Goal: Task Accomplishment & Management: Manage account settings

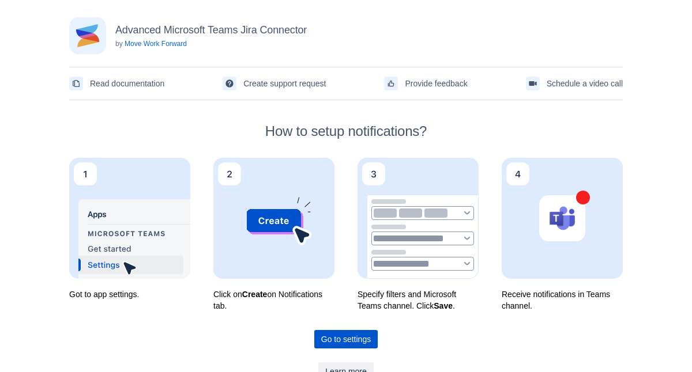
click at [355, 341] on span "Go to settings" at bounding box center [346, 339] width 50 height 18
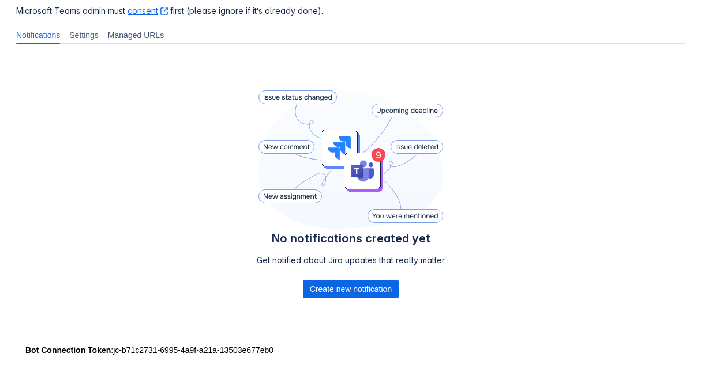
scroll to position [193, 0]
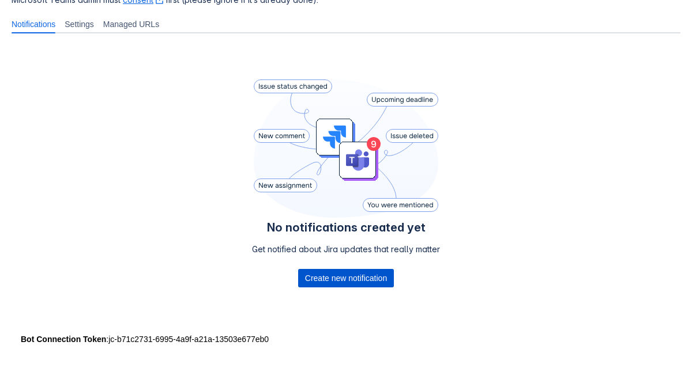
click at [359, 283] on span "Create new notification" at bounding box center [346, 278] width 82 height 18
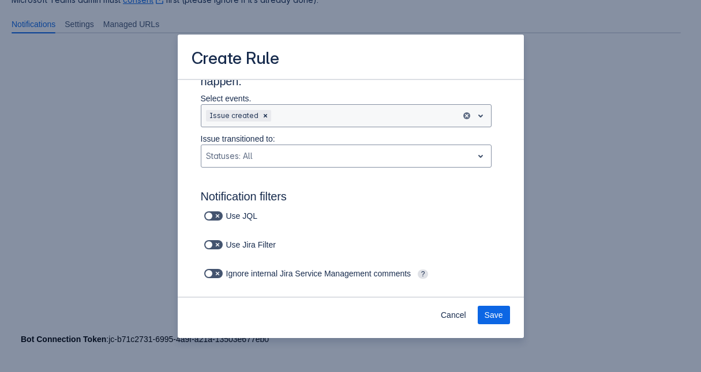
scroll to position [100, 0]
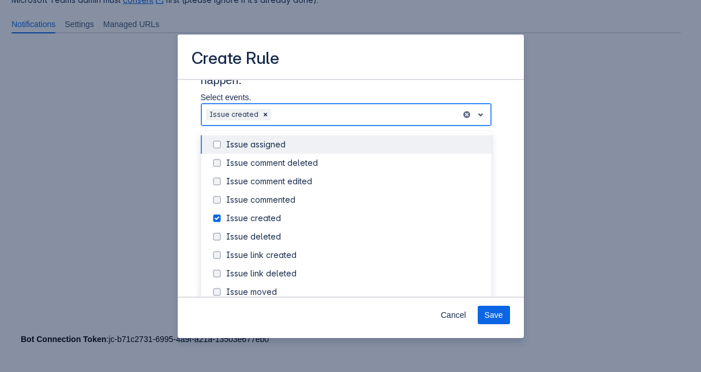
click at [396, 112] on div "Scrollable content" at bounding box center [364, 115] width 183 height 14
click at [205, 143] on div "Issue assigned" at bounding box center [346, 144] width 291 height 18
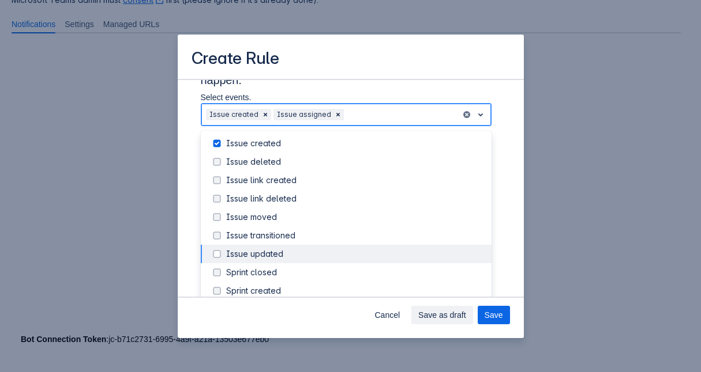
scroll to position [77, 0]
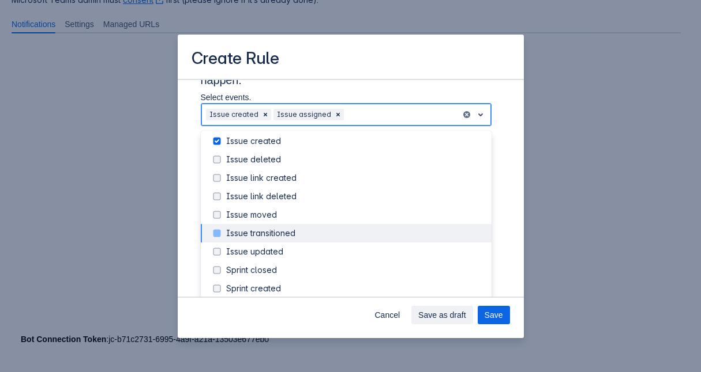
click at [220, 235] on span "Scrollable content" at bounding box center [217, 234] width 14 height 14
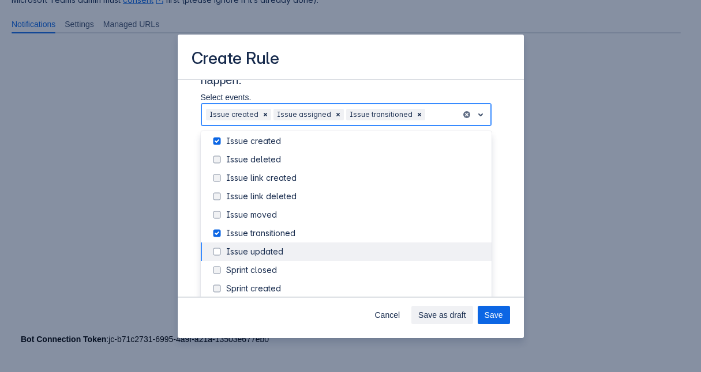
click at [252, 253] on div "Issue updated" at bounding box center [355, 252] width 258 height 12
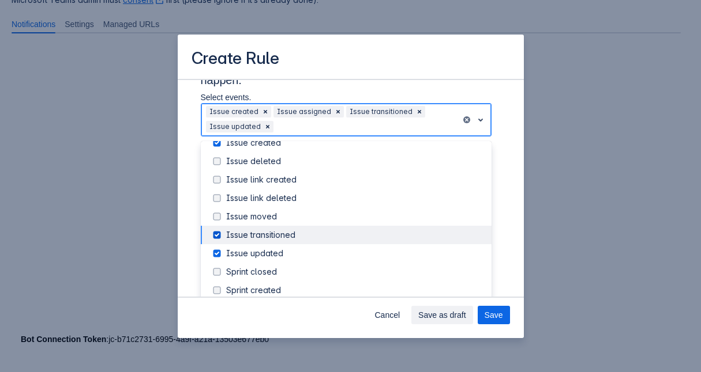
scroll to position [86, 0]
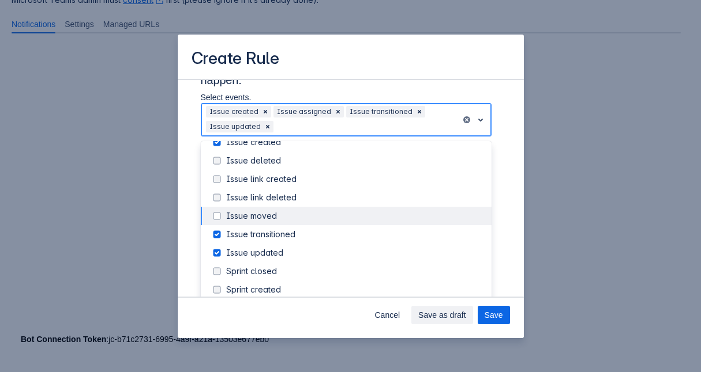
click at [269, 214] on div "Issue moved" at bounding box center [355, 216] width 258 height 12
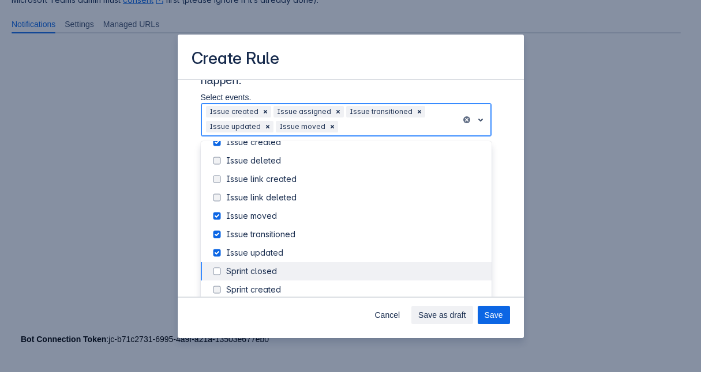
click at [274, 262] on div "Sprint closed" at bounding box center [346, 271] width 291 height 18
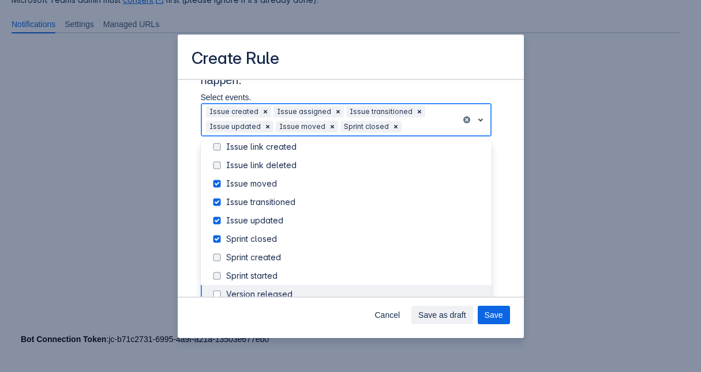
scroll to position [120, 0]
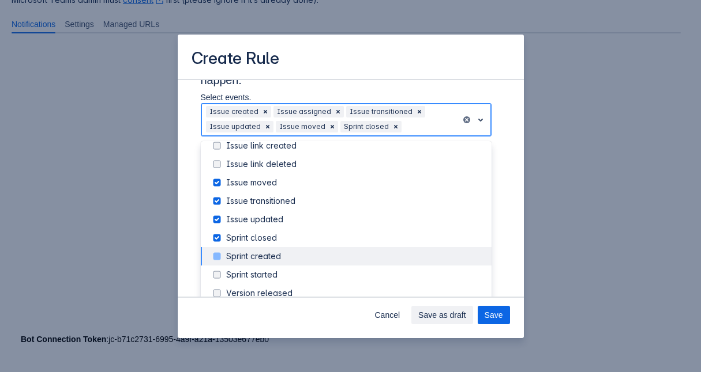
click at [280, 259] on div "Sprint created" at bounding box center [355, 257] width 258 height 12
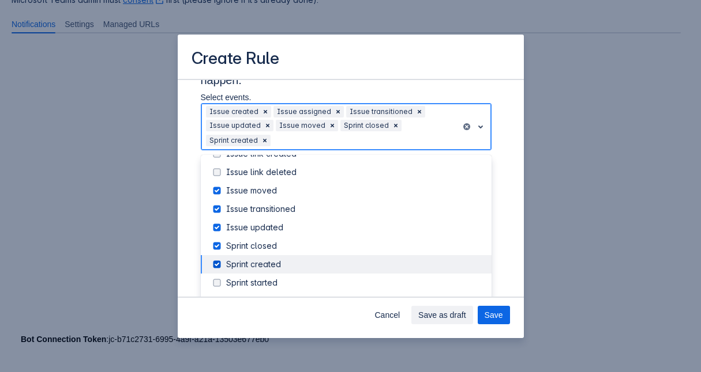
scroll to position [131, 0]
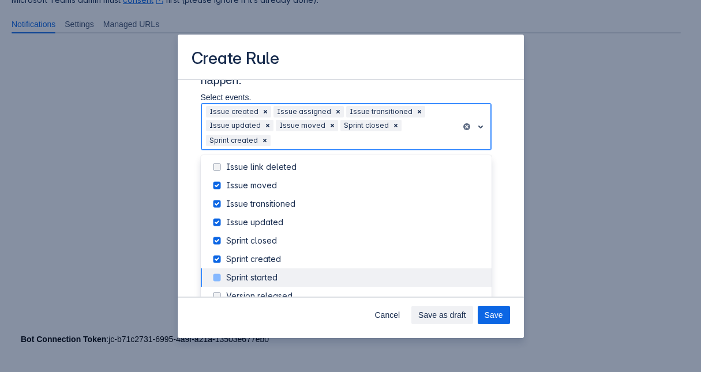
click at [274, 278] on div "Sprint started" at bounding box center [355, 278] width 258 height 12
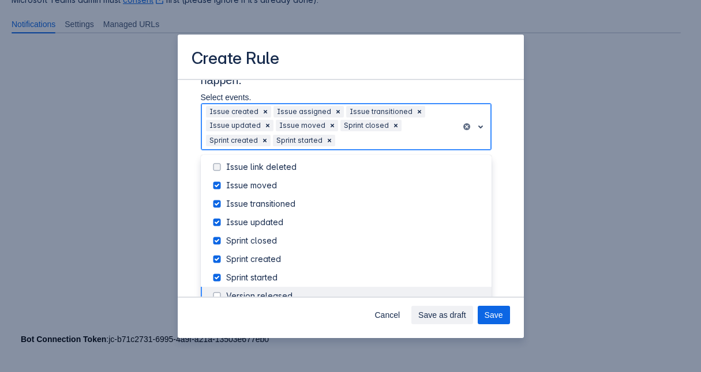
click at [281, 293] on div "Version released" at bounding box center [355, 297] width 258 height 12
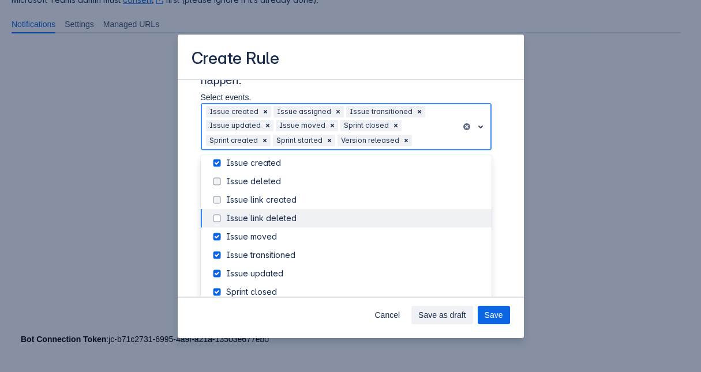
scroll to position [61, 0]
click at [293, 220] on div "Issue link created" at bounding box center [355, 219] width 258 height 12
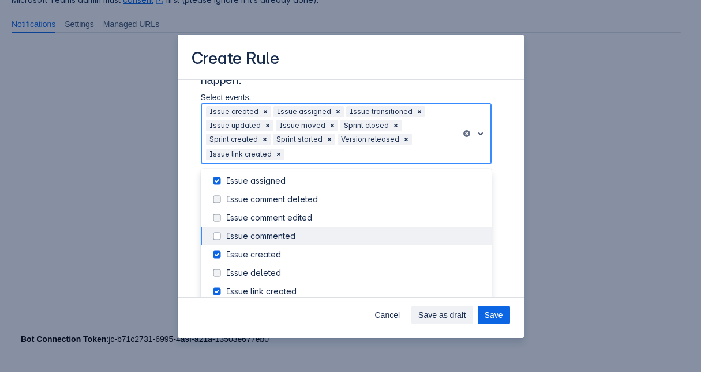
scroll to position [0, 0]
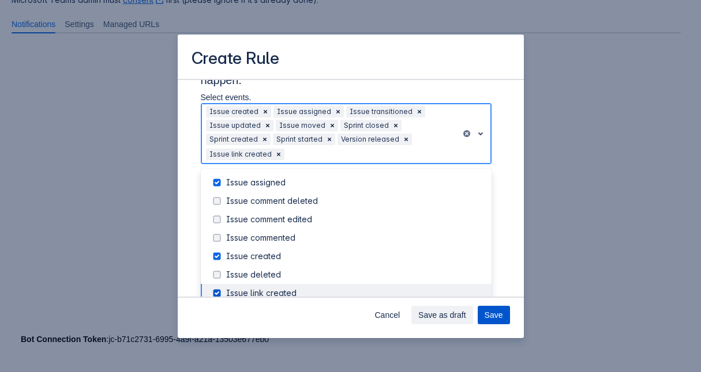
click at [494, 314] on span "Save" at bounding box center [493, 315] width 18 height 18
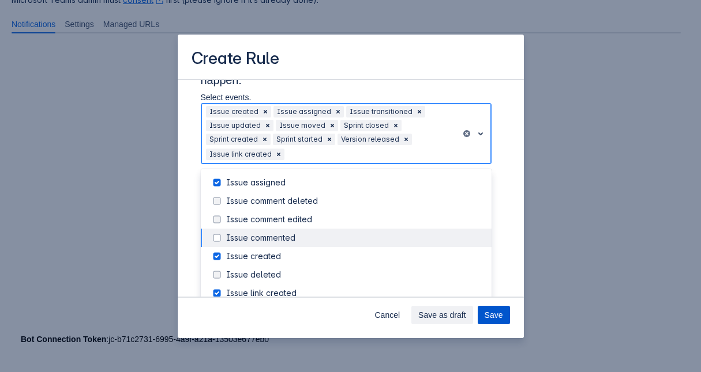
click at [505, 318] on button "Save" at bounding box center [493, 315] width 32 height 18
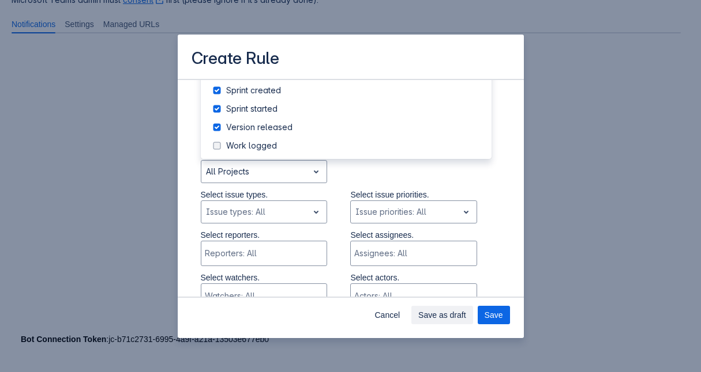
scroll to position [273, 0]
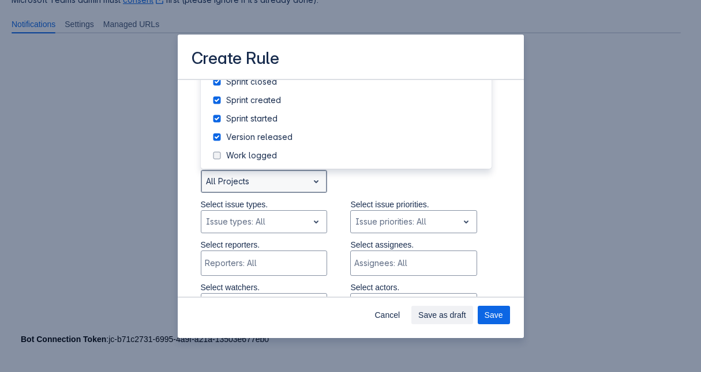
click at [277, 186] on div "Scrollable content" at bounding box center [255, 182] width 98 height 14
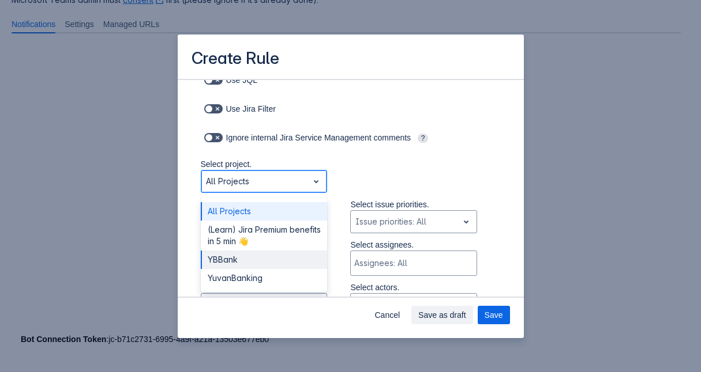
click at [244, 259] on div "YBBank" at bounding box center [264, 260] width 127 height 18
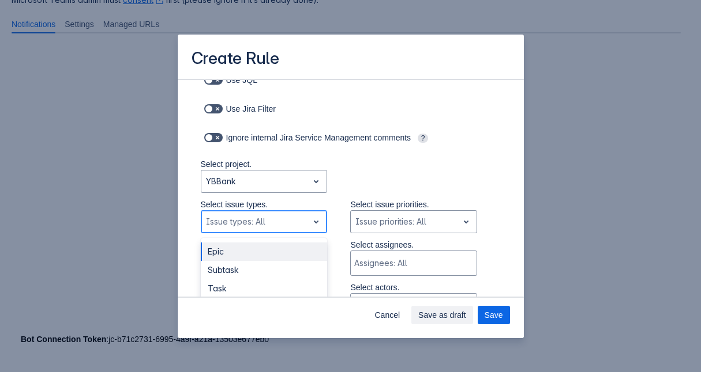
click at [285, 225] on div "Scrollable content" at bounding box center [255, 222] width 98 height 14
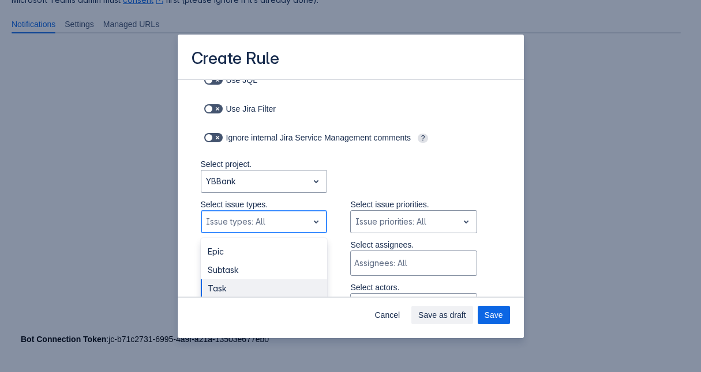
click at [237, 288] on div "Task" at bounding box center [264, 289] width 127 height 18
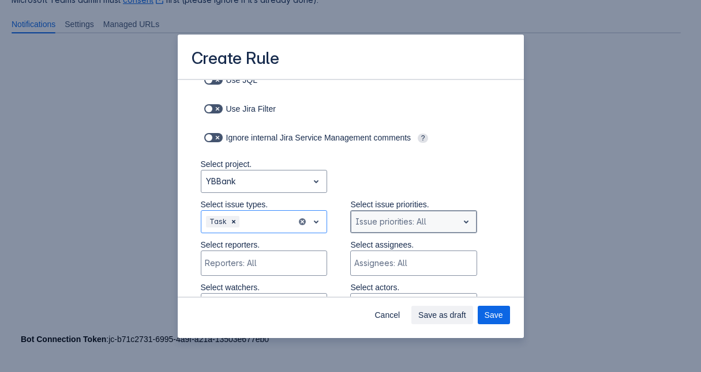
click at [407, 215] on div "Scrollable content" at bounding box center [404, 222] width 98 height 14
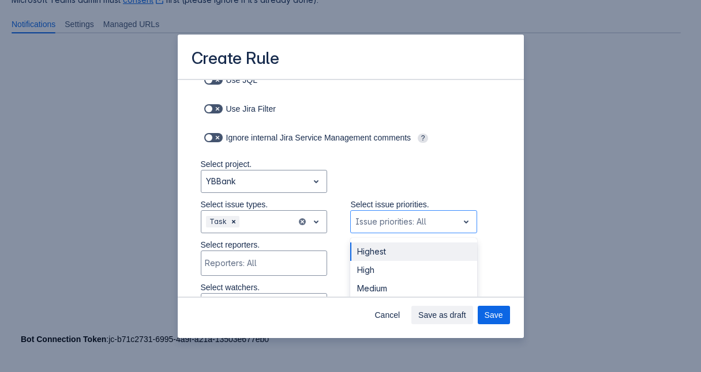
click at [445, 187] on div "Select project. YBBank" at bounding box center [339, 179] width 323 height 40
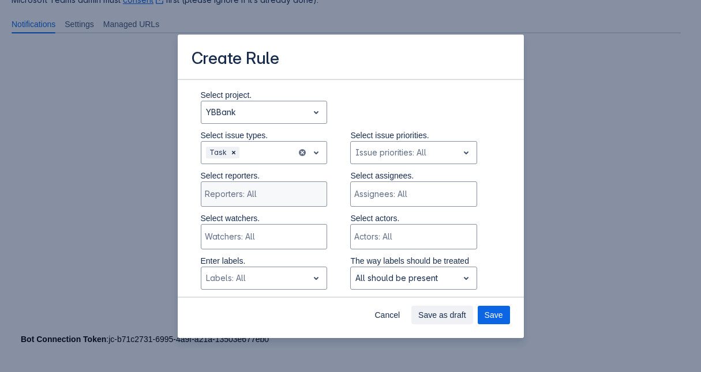
scroll to position [343, 0]
click at [276, 194] on div "Scrollable content" at bounding box center [263, 194] width 116 height 12
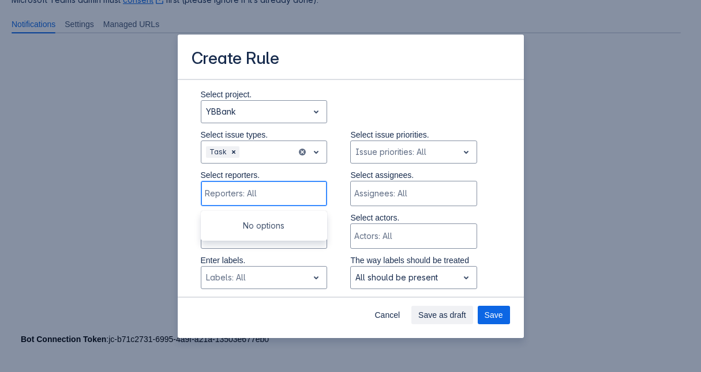
click at [276, 194] on div "Scrollable content" at bounding box center [263, 194] width 116 height 12
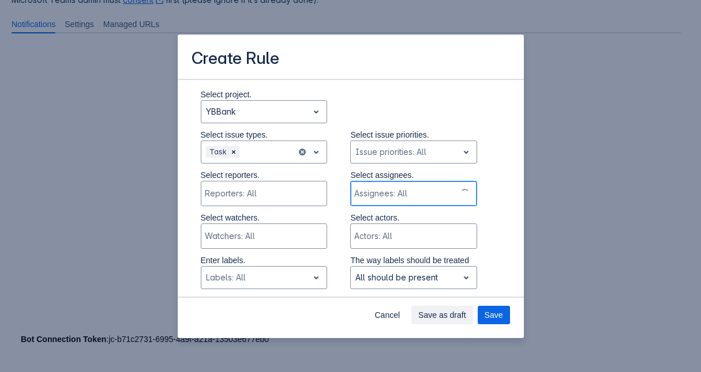
click at [391, 186] on div "Assignees: All" at bounding box center [403, 193] width 105 height 23
click at [391, 186] on div "Assignees: All" at bounding box center [412, 193] width 123 height 23
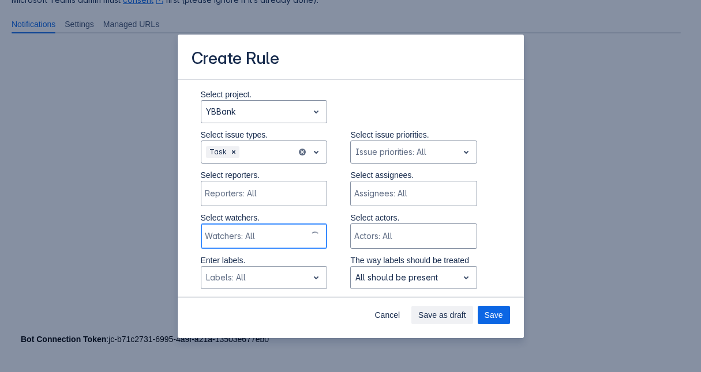
click at [269, 239] on div "Scrollable content" at bounding box center [254, 237] width 98 height 12
click at [269, 239] on div "Scrollable content" at bounding box center [263, 237] width 116 height 12
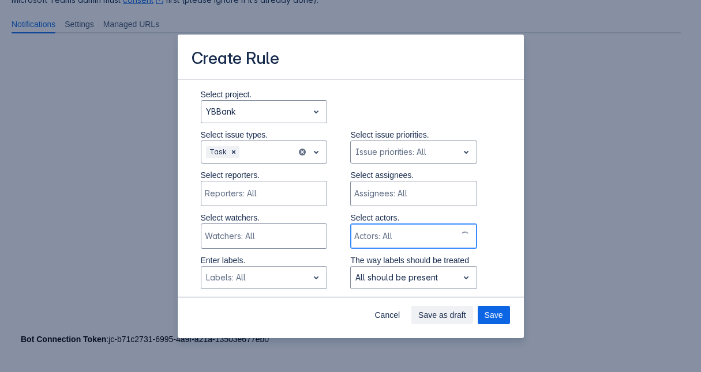
click at [393, 239] on div "Scrollable content" at bounding box center [403, 237] width 98 height 12
click at [393, 239] on div "Scrollable content" at bounding box center [412, 237] width 116 height 12
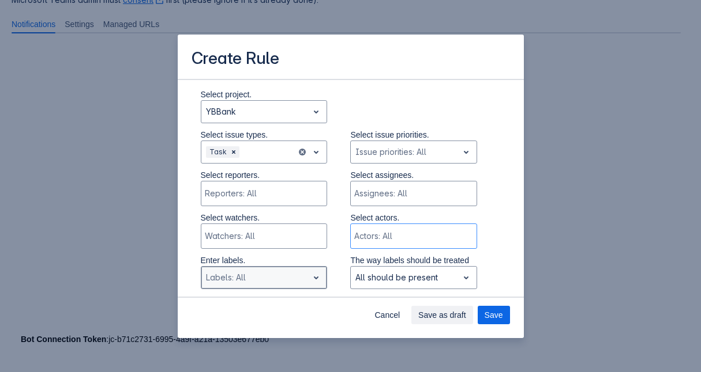
click at [289, 275] on div "Scrollable content" at bounding box center [255, 278] width 98 height 14
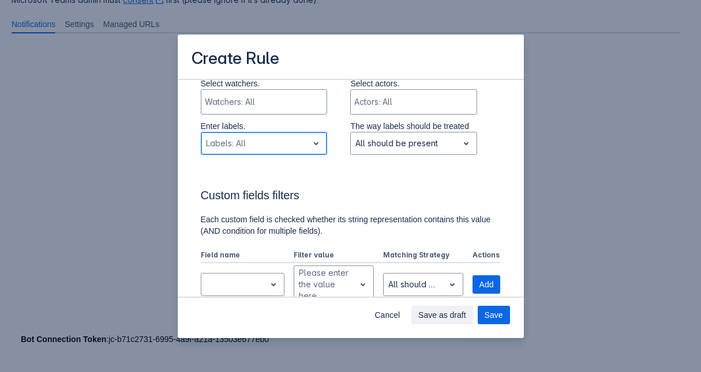
scroll to position [478, 0]
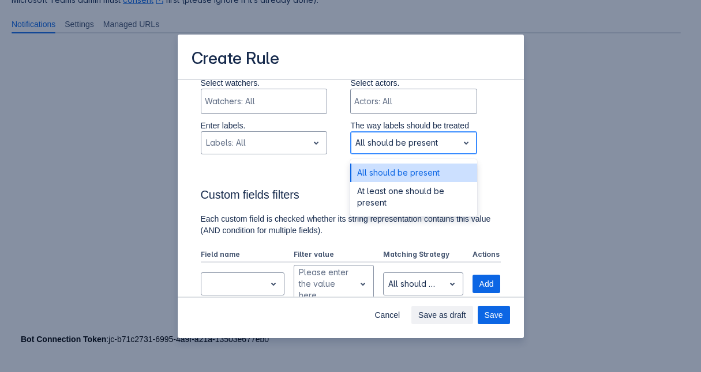
click at [407, 148] on div "Scrollable content" at bounding box center [404, 143] width 98 height 14
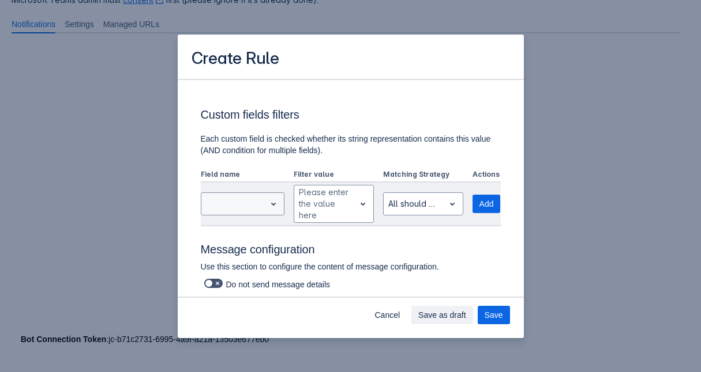
scroll to position [559, 0]
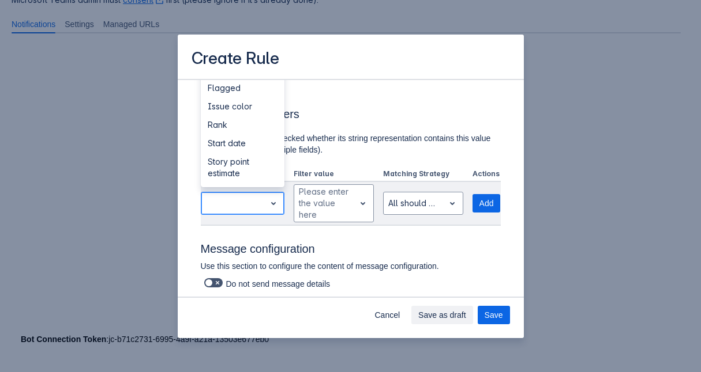
click at [272, 205] on span "open" at bounding box center [273, 204] width 14 height 14
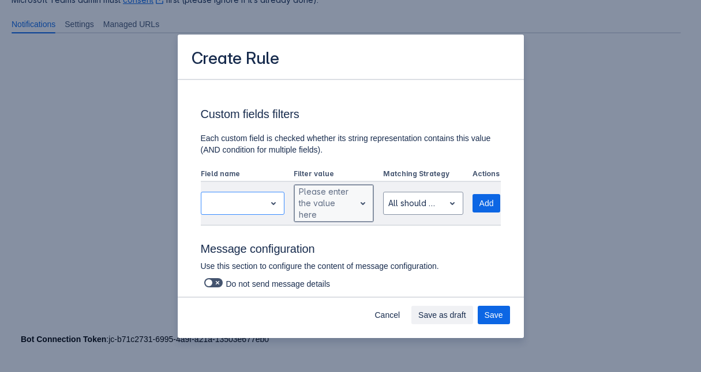
click at [329, 211] on div "Please enter the value here" at bounding box center [324, 203] width 51 height 35
click at [423, 201] on div "Scrollable content" at bounding box center [413, 204] width 51 height 14
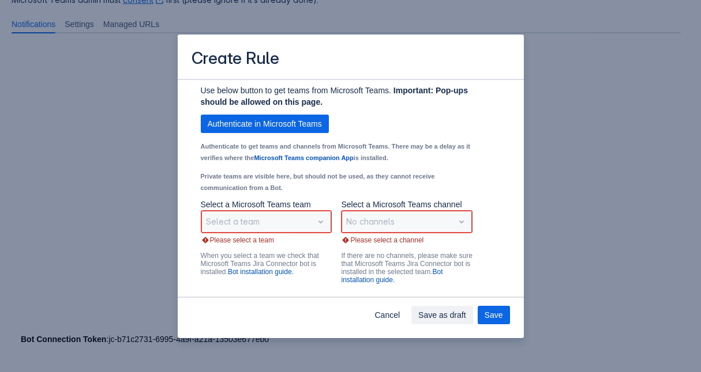
scroll to position [1012, 0]
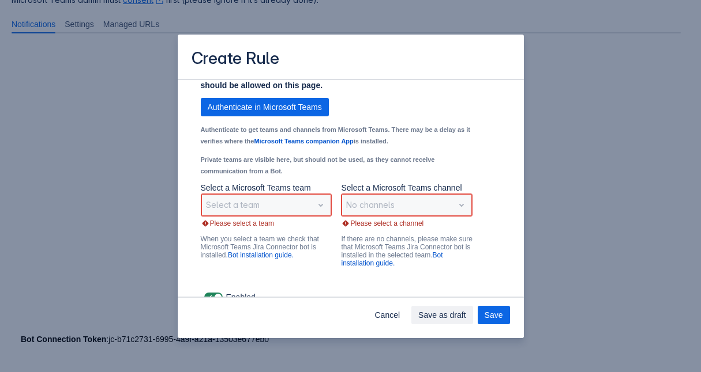
click at [315, 216] on div "Select a team" at bounding box center [266, 205] width 131 height 23
click at [251, 216] on div "Select a team" at bounding box center [266, 205] width 131 height 23
click at [234, 236] on div "Select a Microsoft Teams team Select a team Please select a team When you selec…" at bounding box center [266, 226] width 131 height 88
click at [240, 228] on div "Please select a team" at bounding box center [266, 223] width 131 height 9
click at [276, 116] on span "Authenticate in Microsoft Teams" at bounding box center [265, 107] width 114 height 18
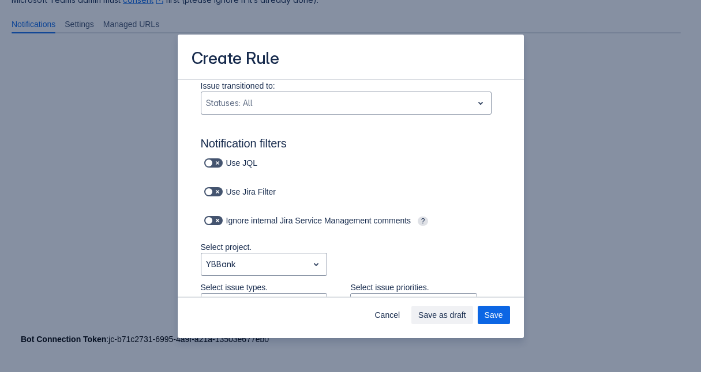
scroll to position [0, 0]
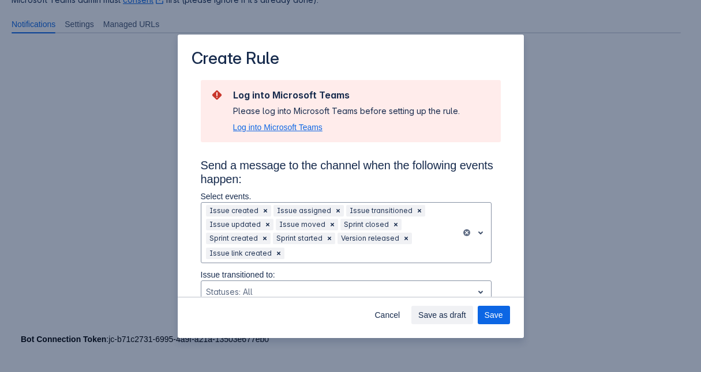
click at [285, 129] on span "Log into Microsoft Teams" at bounding box center [277, 128] width 89 height 12
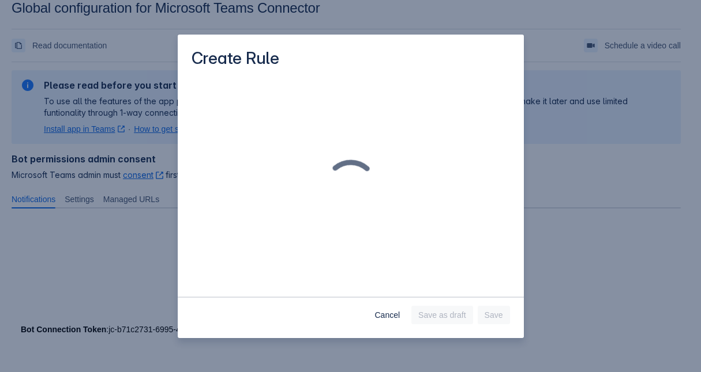
scroll to position [17, 0]
click at [389, 325] on div "Cancel Save as draft Save" at bounding box center [351, 318] width 346 height 42
click at [389, 323] on span "Cancel" at bounding box center [386, 315] width 25 height 18
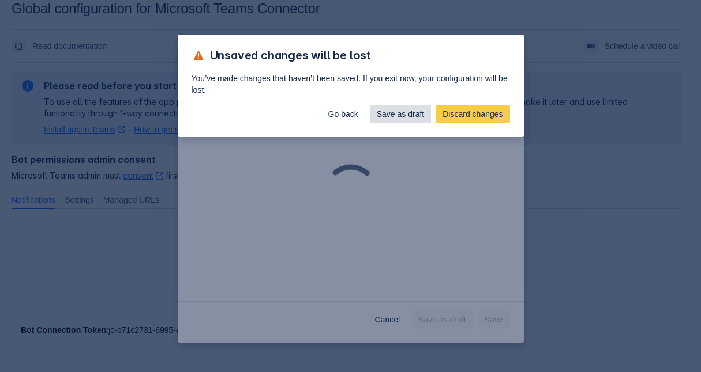
click at [408, 120] on span "Save as draft" at bounding box center [401, 114] width 48 height 18
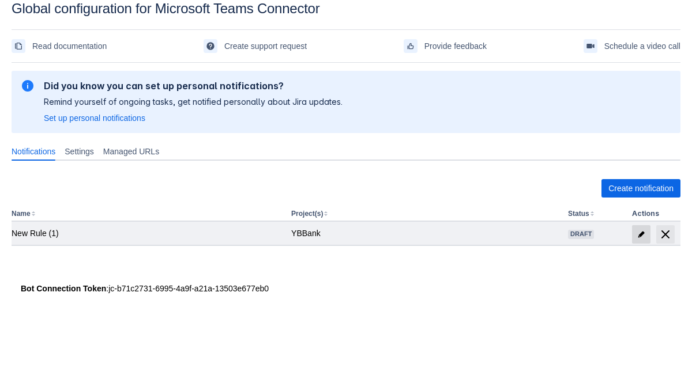
click at [642, 238] on span at bounding box center [641, 234] width 18 height 18
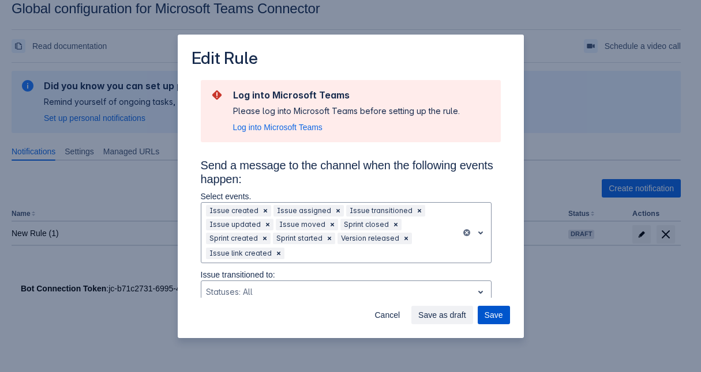
click at [498, 311] on span "Save" at bounding box center [493, 315] width 18 height 18
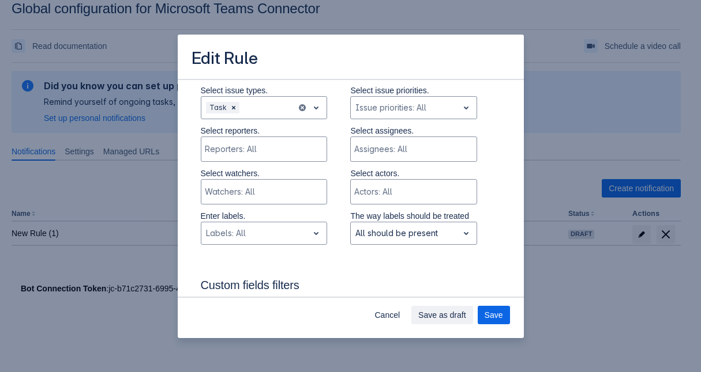
scroll to position [0, 0]
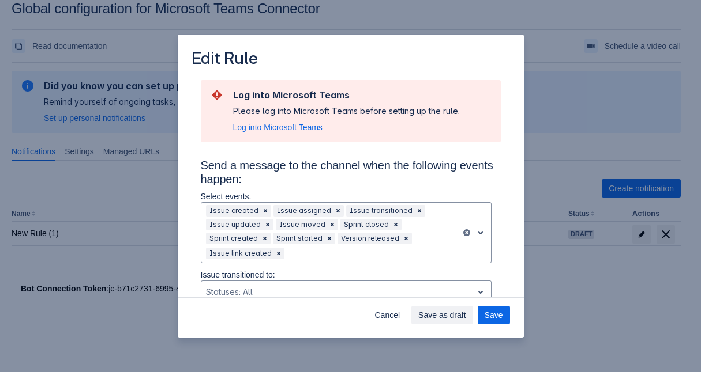
click at [288, 122] on span "Log into Microsoft Teams" at bounding box center [277, 128] width 89 height 12
click at [287, 129] on span "Log into Microsoft Teams" at bounding box center [277, 128] width 89 height 12
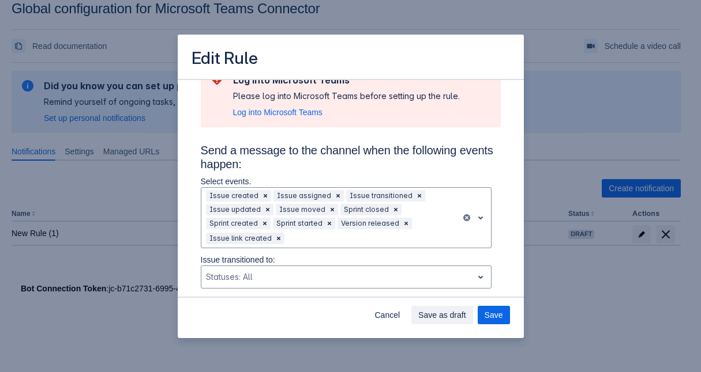
scroll to position [9, 0]
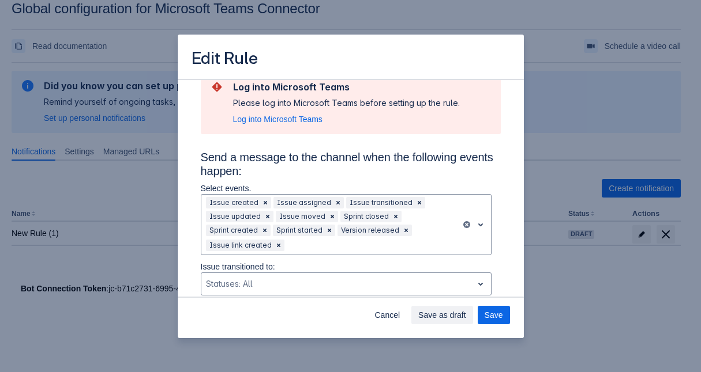
click at [281, 123] on span "Log into Microsoft Teams" at bounding box center [277, 120] width 89 height 12
click at [287, 119] on span "Log into Microsoft Teams" at bounding box center [277, 120] width 89 height 12
drag, startPoint x: 287, startPoint y: 119, endPoint x: 253, endPoint y: 317, distance: 200.6
click at [253, 317] on div "Cancel Save as draft Save" at bounding box center [351, 318] width 346 height 42
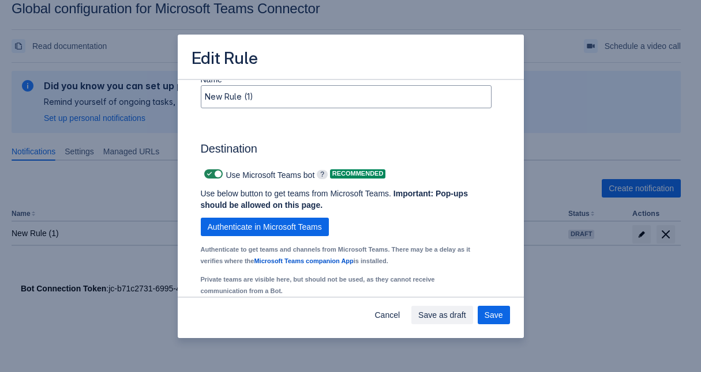
scroll to position [1027, 0]
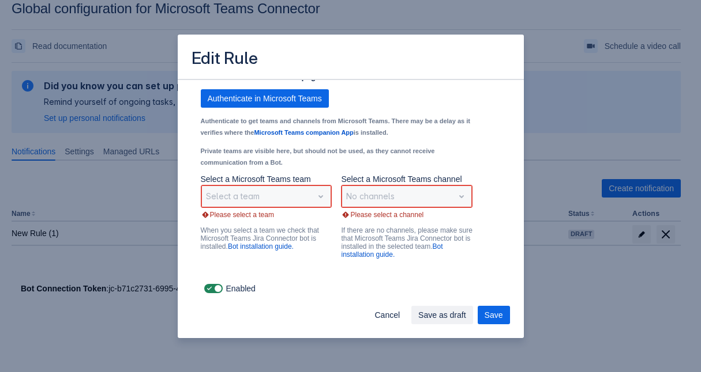
click at [314, 205] on div "Select a team" at bounding box center [266, 196] width 131 height 23
click at [265, 250] on link "Bot installation guide." at bounding box center [261, 247] width 66 height 8
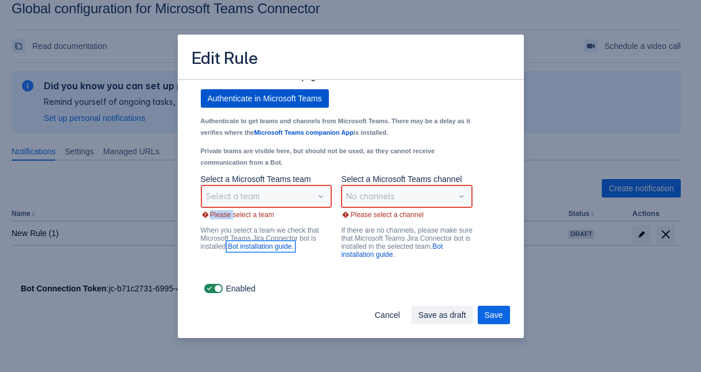
click at [290, 100] on span "Authenticate in Microsoft Teams" at bounding box center [265, 98] width 114 height 18
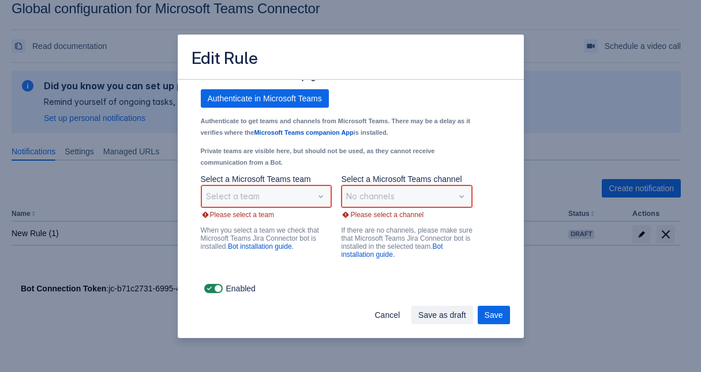
click at [290, 100] on span "Authenticate in Microsoft Teams" at bounding box center [265, 98] width 114 height 18
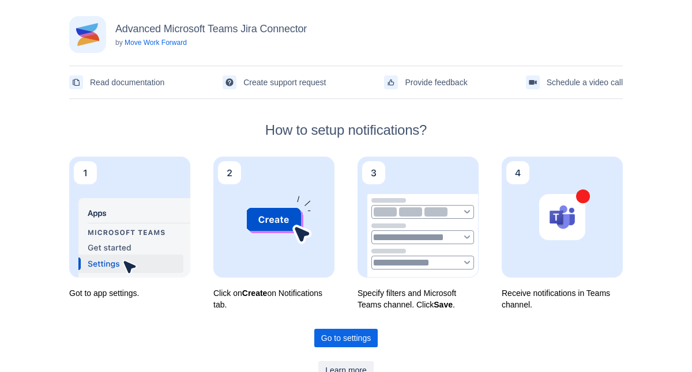
scroll to position [2, 0]
click at [364, 341] on span "Go to settings" at bounding box center [346, 338] width 50 height 18
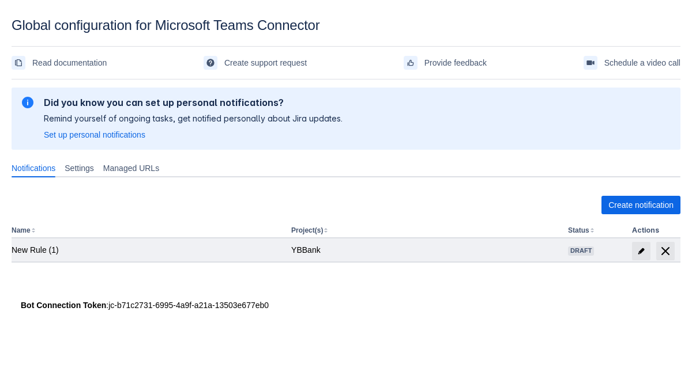
scroll to position [17, 0]
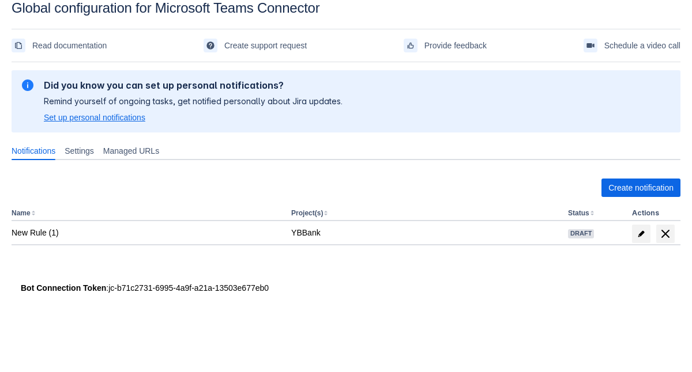
click at [117, 115] on span "Set up personal notifications" at bounding box center [94, 118] width 101 height 12
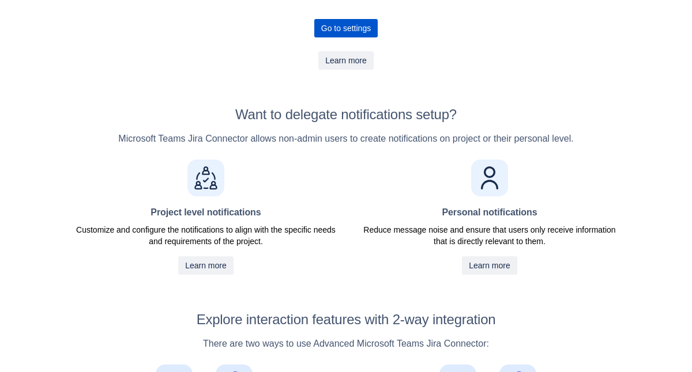
scroll to position [285, 0]
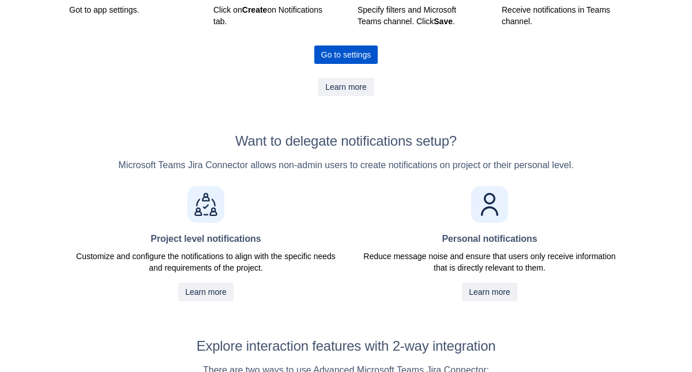
click at [356, 59] on span "Go to settings" at bounding box center [346, 55] width 50 height 18
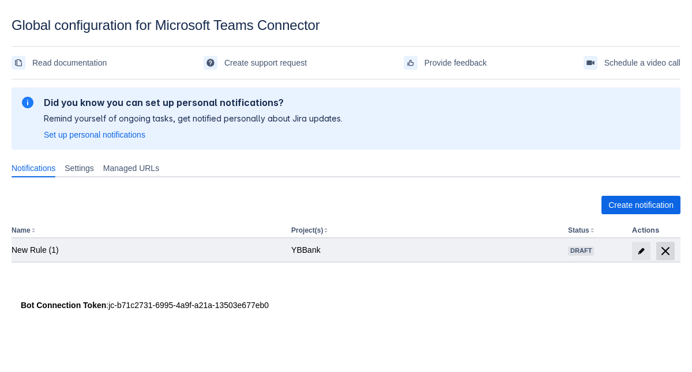
click at [669, 252] on span "delete" at bounding box center [665, 251] width 14 height 14
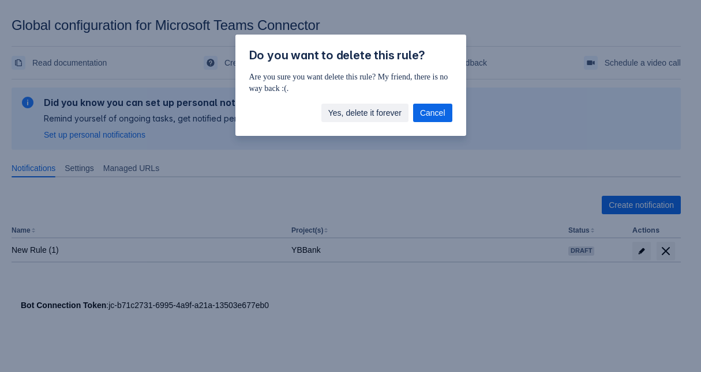
click at [360, 115] on span "Yes, delete it forever" at bounding box center [364, 113] width 73 height 18
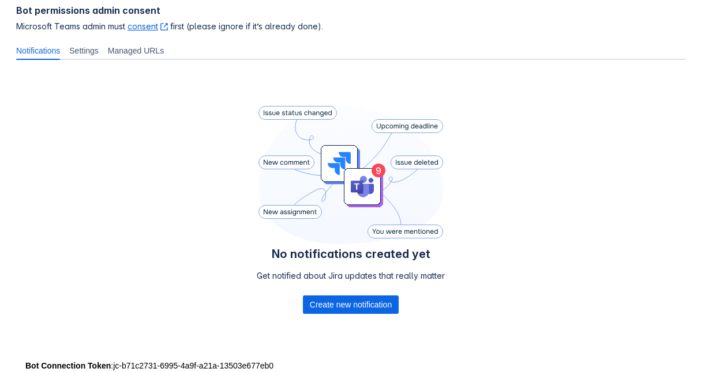
scroll to position [193, 0]
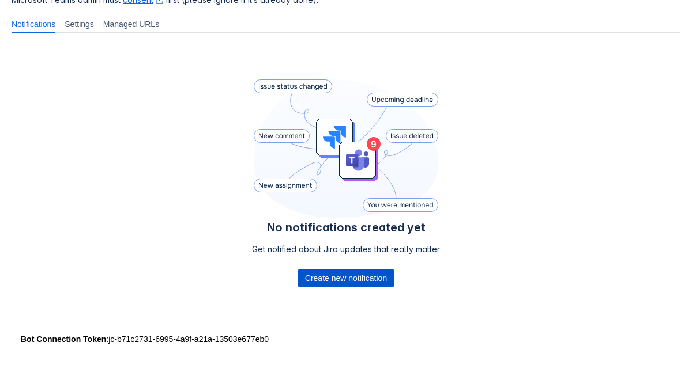
click at [371, 275] on span "Create new notification" at bounding box center [346, 278] width 82 height 18
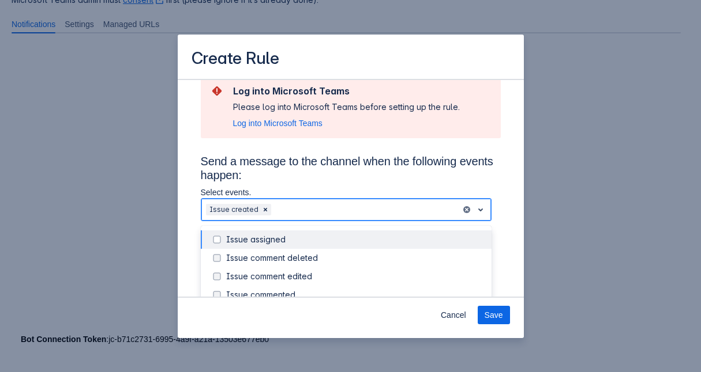
click at [304, 212] on div "Scrollable content" at bounding box center [364, 210] width 183 height 14
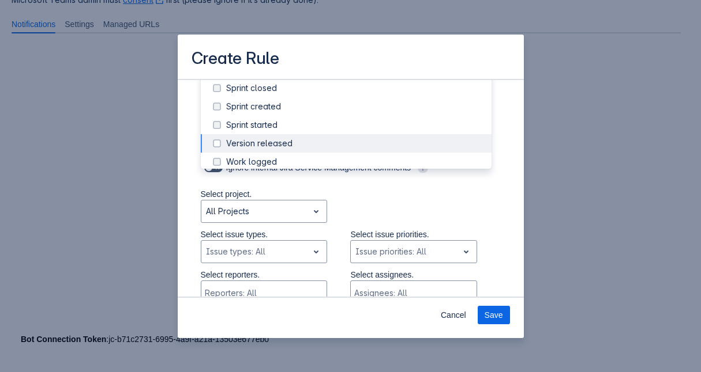
scroll to position [161, 0]
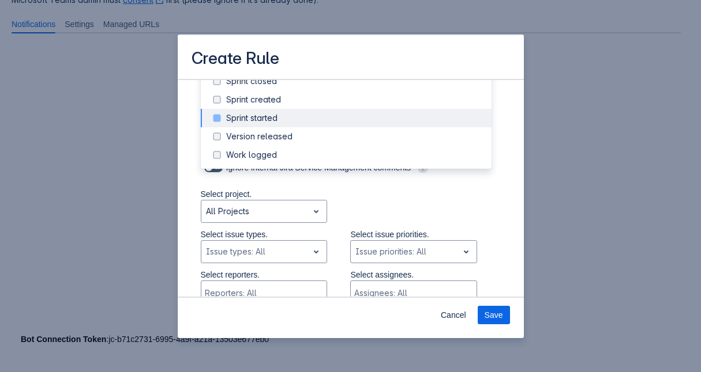
click at [280, 122] on div "Sprint started" at bounding box center [355, 118] width 258 height 12
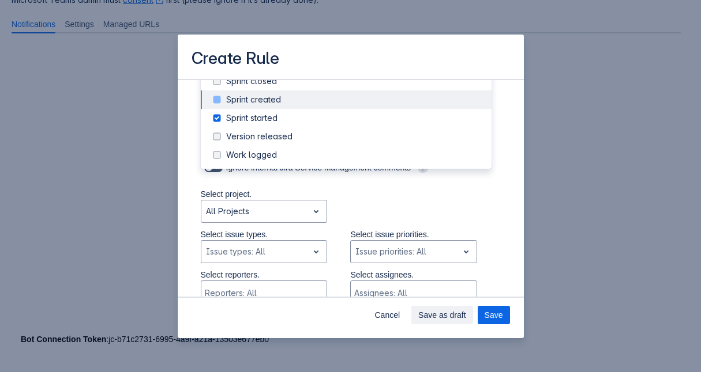
click at [281, 100] on div "Sprint created" at bounding box center [355, 100] width 258 height 12
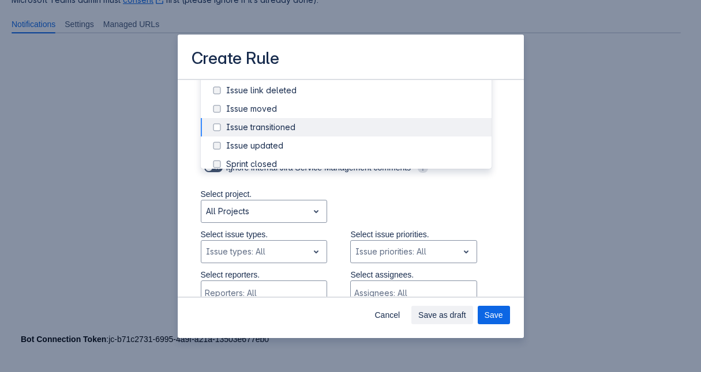
scroll to position [78, 0]
click at [276, 123] on div "Issue transitioned" at bounding box center [355, 128] width 258 height 12
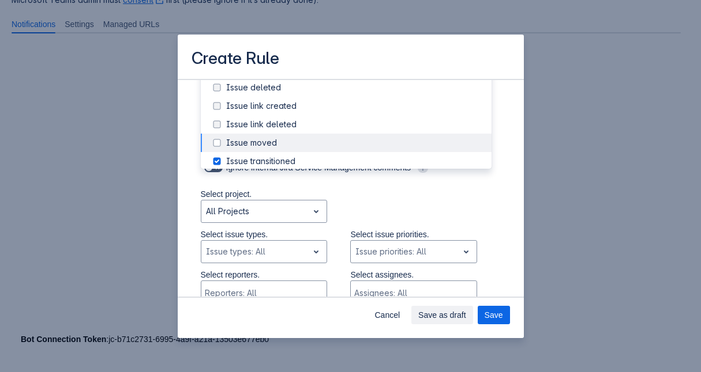
click at [273, 138] on div "Issue moved" at bounding box center [355, 143] width 258 height 12
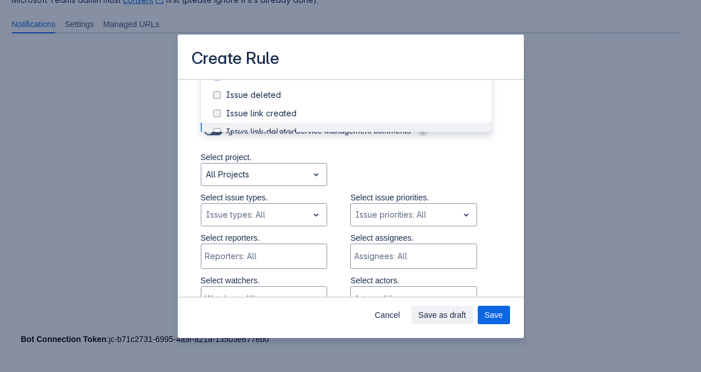
scroll to position [254, 0]
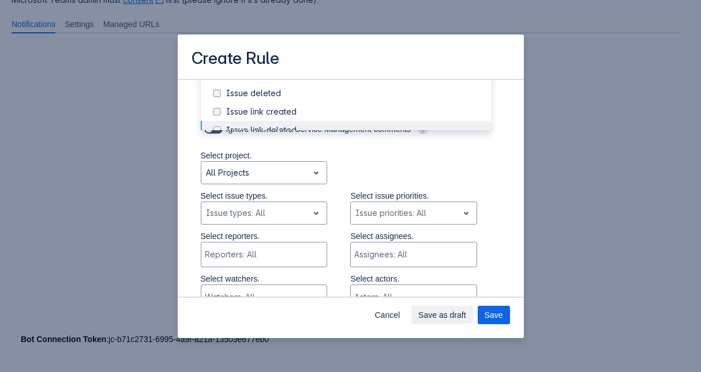
click at [458, 176] on div "Select project. All Projects" at bounding box center [339, 170] width 323 height 40
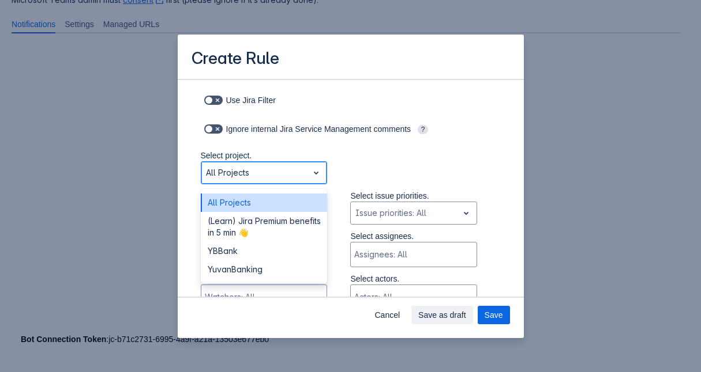
click at [284, 174] on div "Scrollable content" at bounding box center [255, 173] width 98 height 14
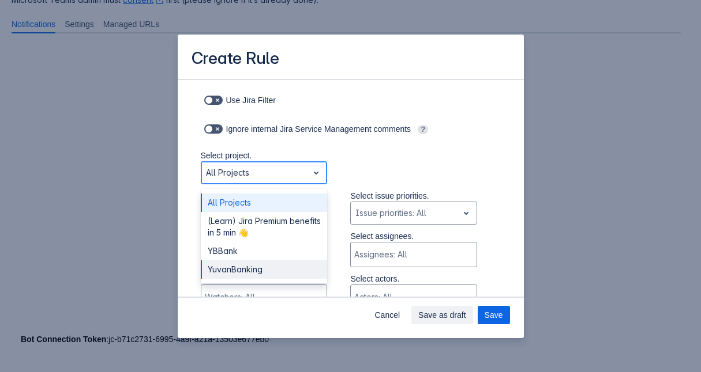
scroll to position [255, 0]
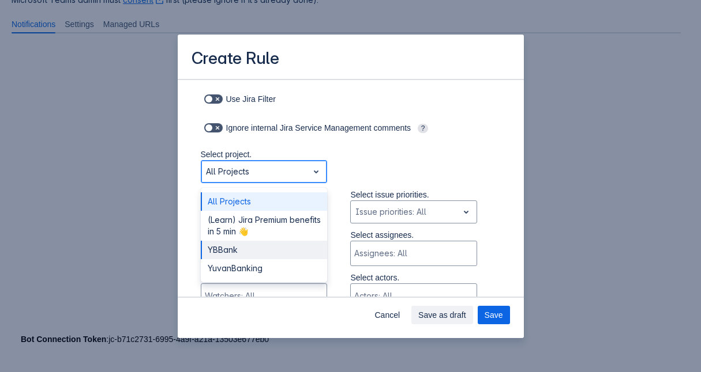
click at [270, 244] on div "YBBank" at bounding box center [264, 250] width 127 height 18
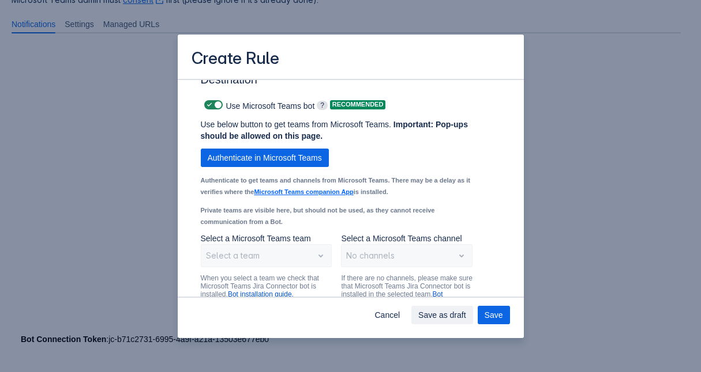
scroll to position [935, 0]
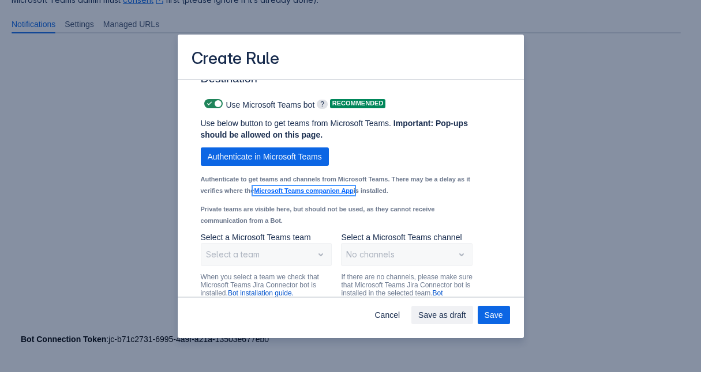
click at [324, 194] on link "Microsoft Teams companion App" at bounding box center [303, 190] width 99 height 7
click at [283, 166] on span "Authenticate in Microsoft Teams" at bounding box center [265, 157] width 114 height 18
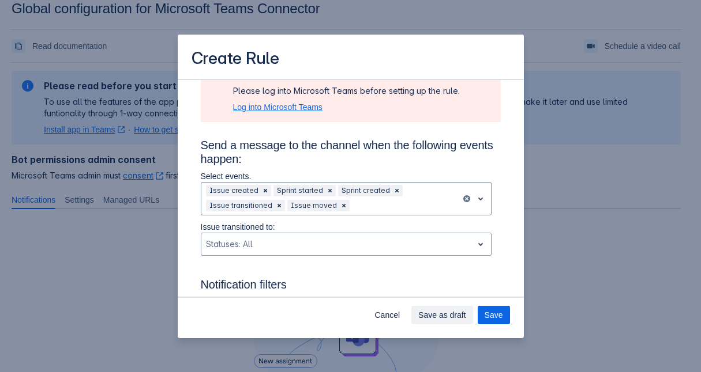
scroll to position [0, 0]
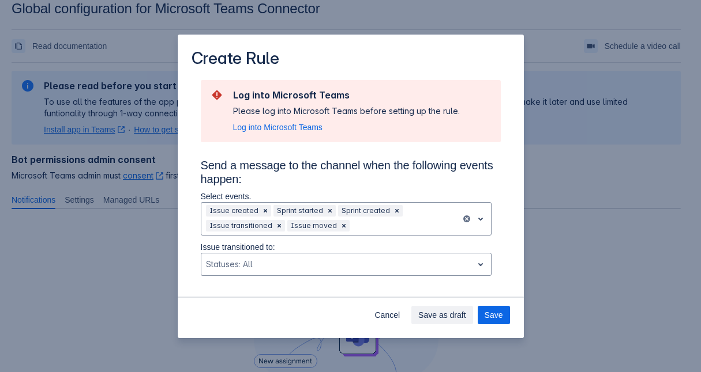
click at [281, 133] on section "Log into Microsoft Teams Please log into Microsoft Teams before setting up the …" at bounding box center [351, 111] width 300 height 62
click at [287, 127] on span "Log into Microsoft Teams" at bounding box center [277, 128] width 89 height 12
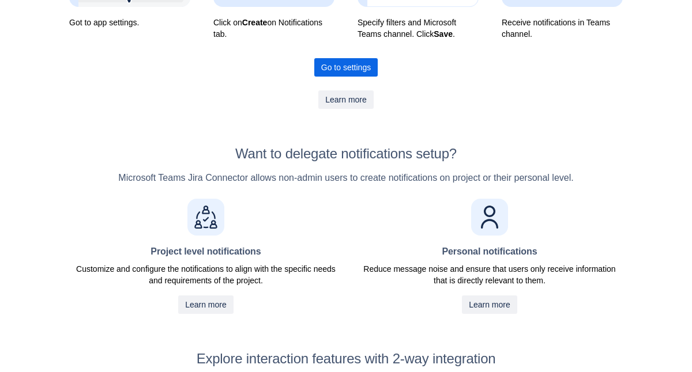
scroll to position [272, 0]
click at [366, 68] on span "Go to settings" at bounding box center [346, 68] width 50 height 18
click at [342, 58] on div "Advanced Microsoft Teams Jira Connector by Move Work Forward Read documentation…" at bounding box center [346, 185] width 588 height 915
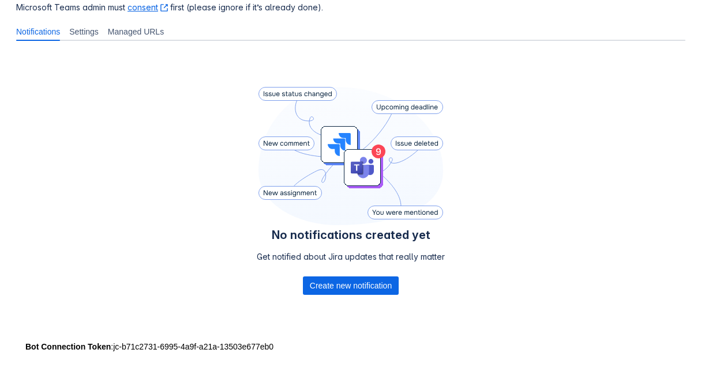
scroll to position [193, 0]
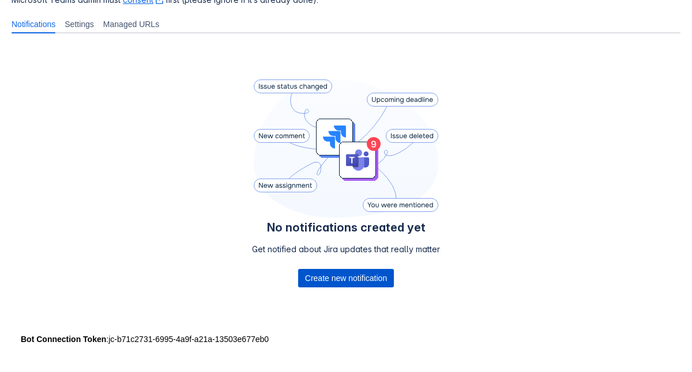
click at [353, 280] on span "Create new notification" at bounding box center [346, 278] width 82 height 18
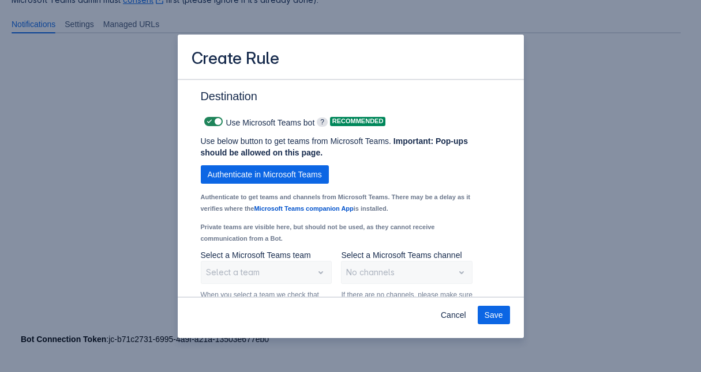
scroll to position [978, 0]
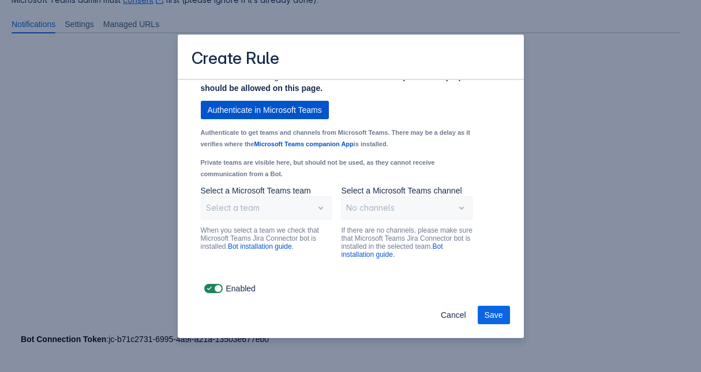
click at [288, 113] on span "Authenticate in Microsoft Teams" at bounding box center [265, 110] width 114 height 18
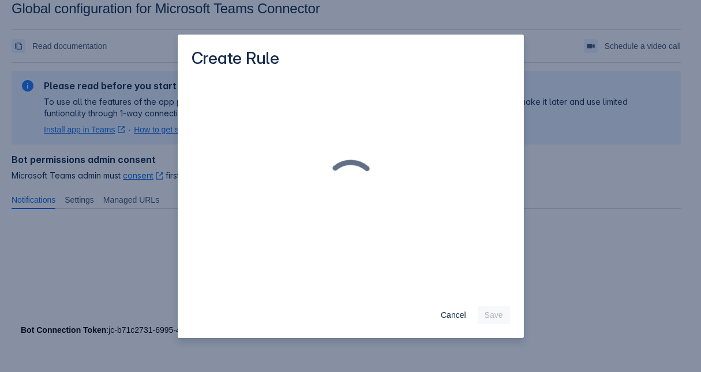
scroll to position [193, 0]
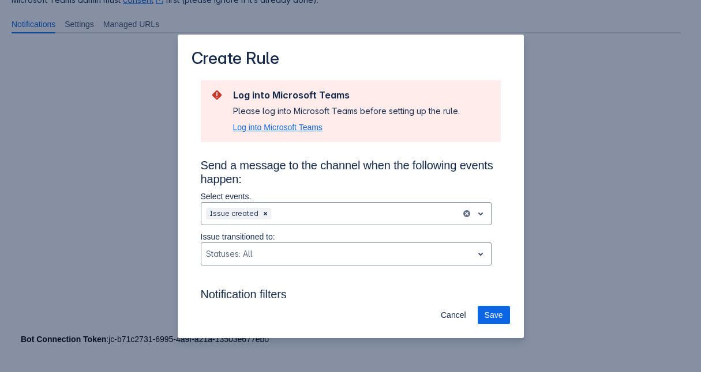
click at [310, 131] on span "Log into Microsoft Teams" at bounding box center [277, 128] width 89 height 12
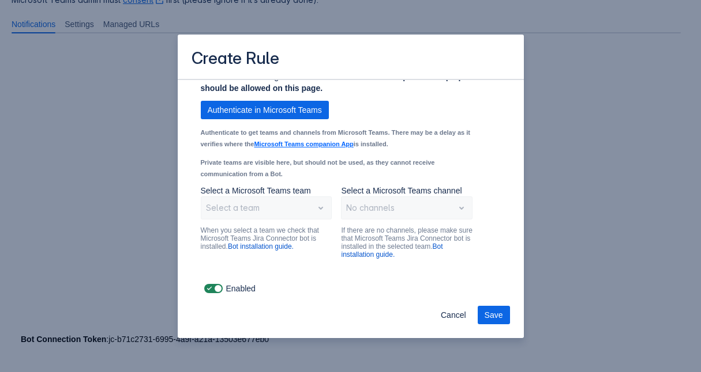
scroll to position [978, 0]
click at [329, 147] on link "Microsoft Teams companion App" at bounding box center [303, 144] width 99 height 7
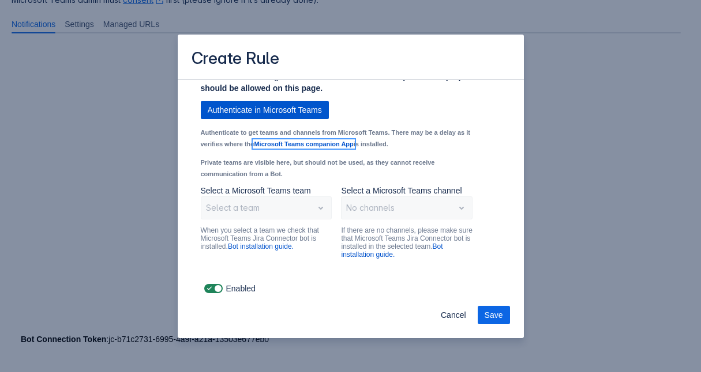
click at [288, 117] on span "Authenticate in Microsoft Teams" at bounding box center [265, 110] width 114 height 18
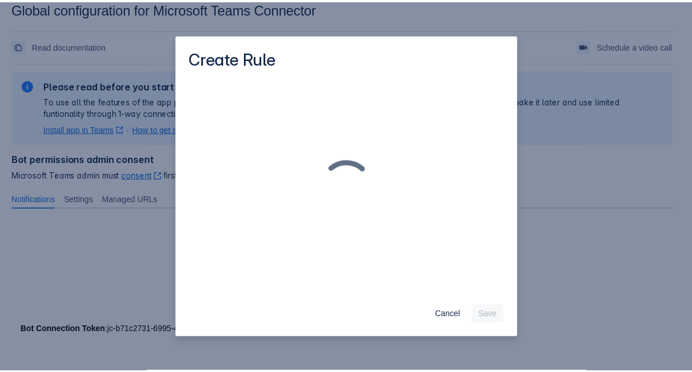
scroll to position [0, 0]
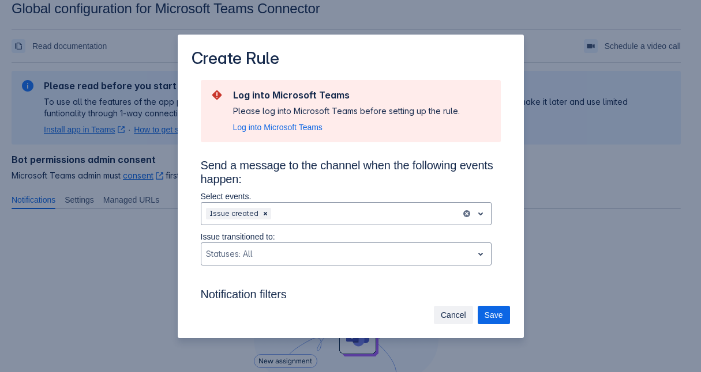
click at [457, 311] on span "Cancel" at bounding box center [453, 315] width 25 height 18
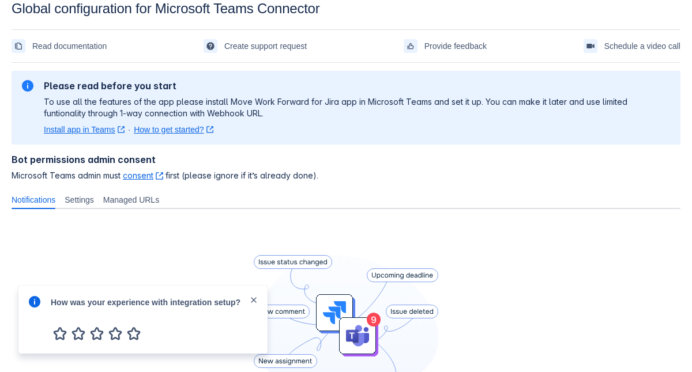
scroll to position [193, 0]
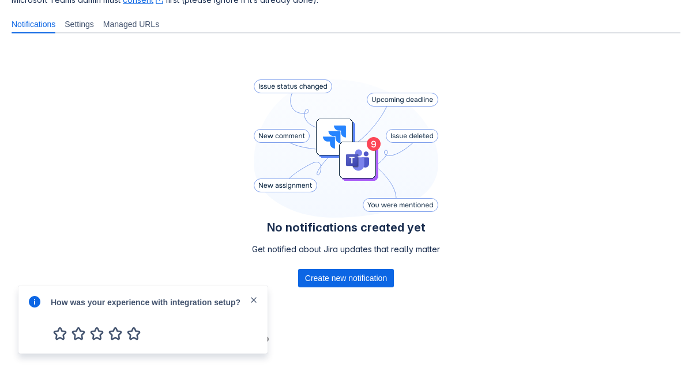
click at [253, 306] on span "button" at bounding box center [253, 301] width 9 height 12
